Goal: Check status: Check status

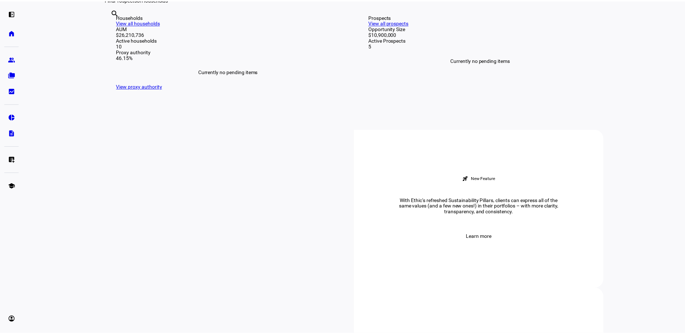
scroll to position [166, 0]
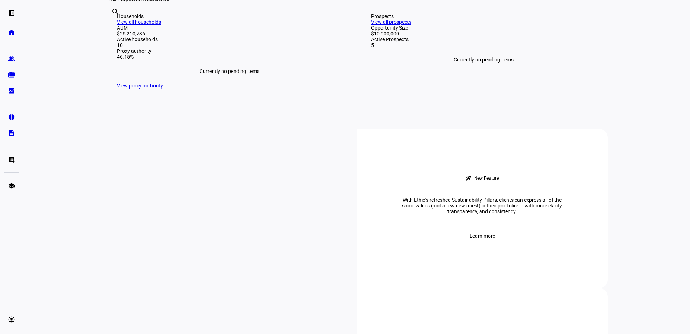
click at [161, 25] on link "View all households" at bounding box center [139, 22] width 44 height 6
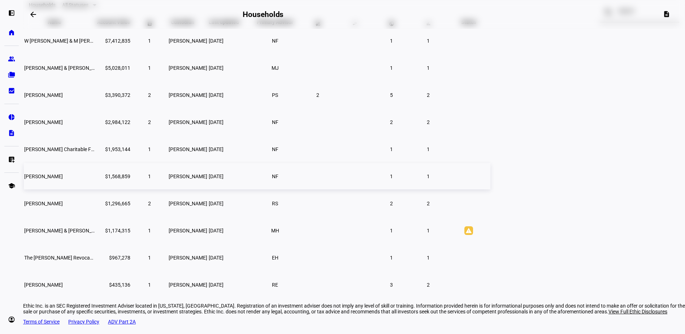
scroll to position [64, 0]
click at [118, 70] on span "[PERSON_NAME] & [PERSON_NAME] Ttee" at bounding box center [71, 68] width 94 height 6
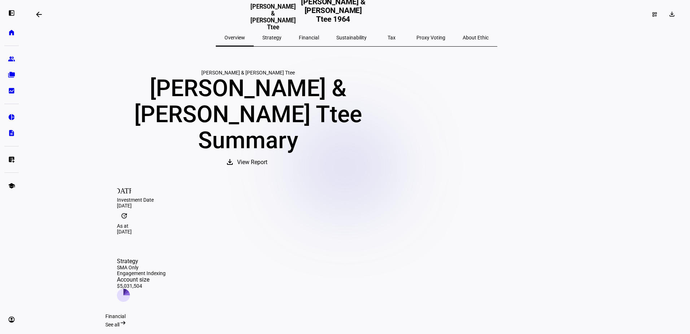
click at [37, 13] on mat-icon "arrow_backwards" at bounding box center [39, 14] width 9 height 9
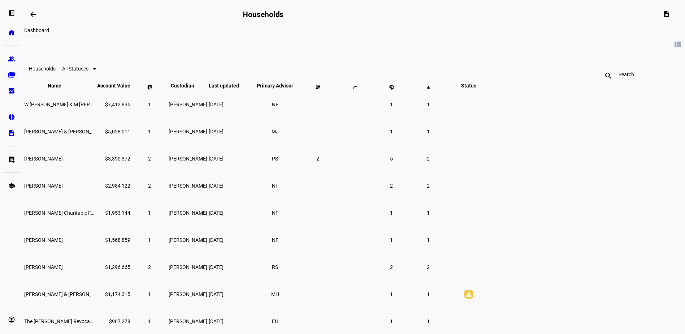
click at [36, 14] on mat-icon "arrow_backwards" at bounding box center [33, 14] width 9 height 9
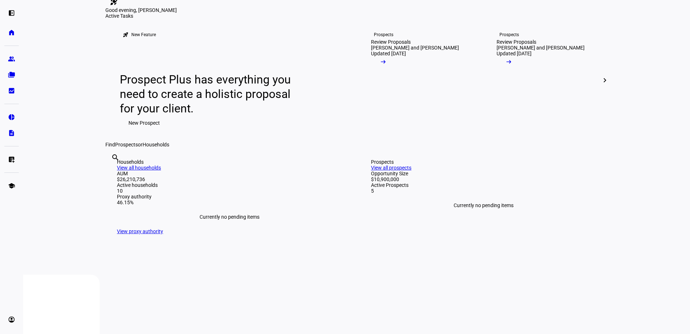
scroll to position [18, 0]
